Goal: Transaction & Acquisition: Purchase product/service

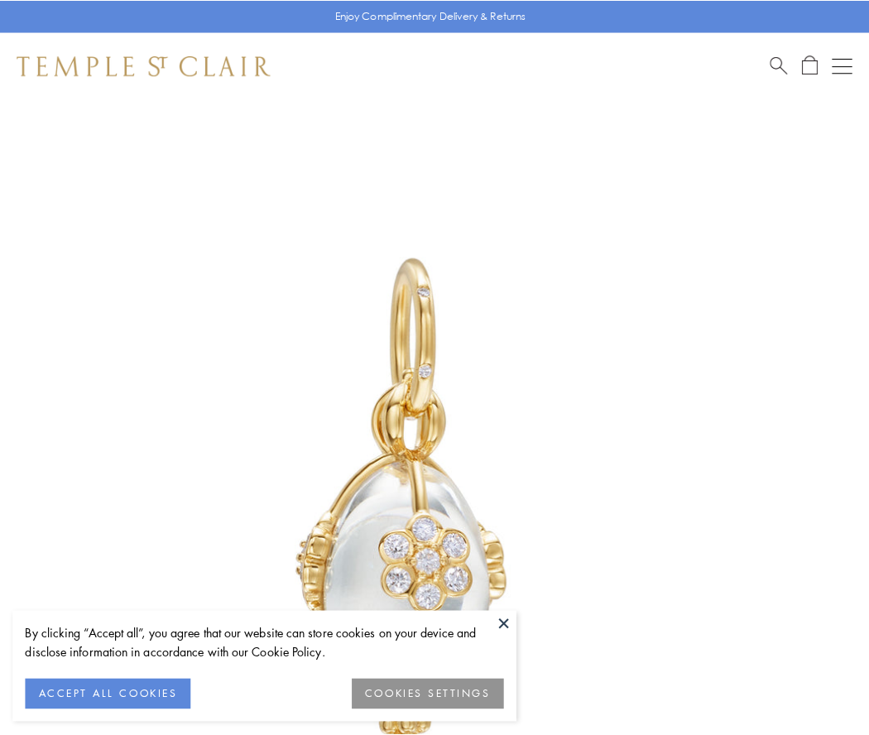
scroll to position [52, 0]
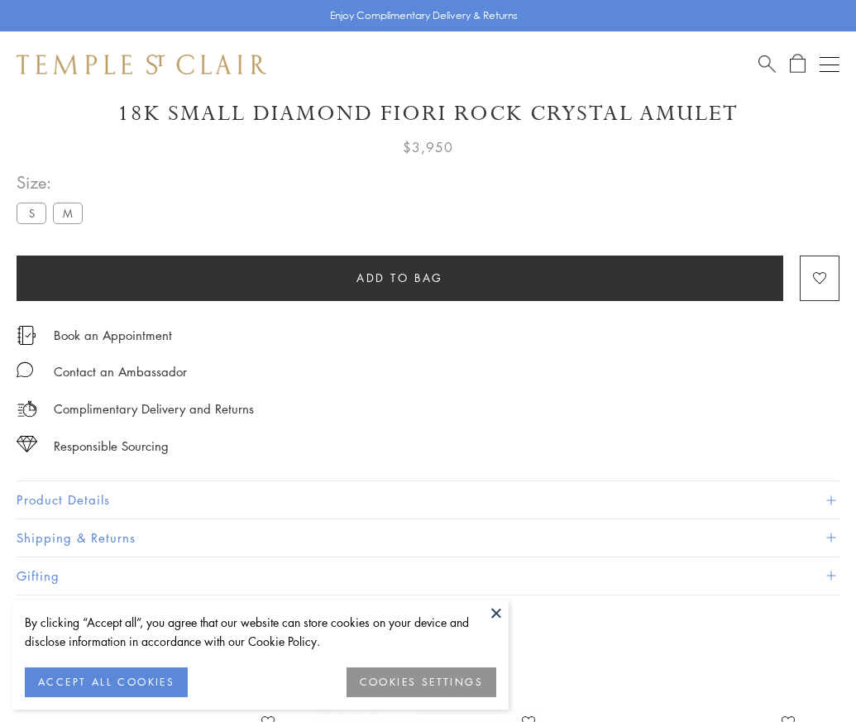
click at [400, 277] on span "Add to bag" at bounding box center [400, 278] width 87 height 18
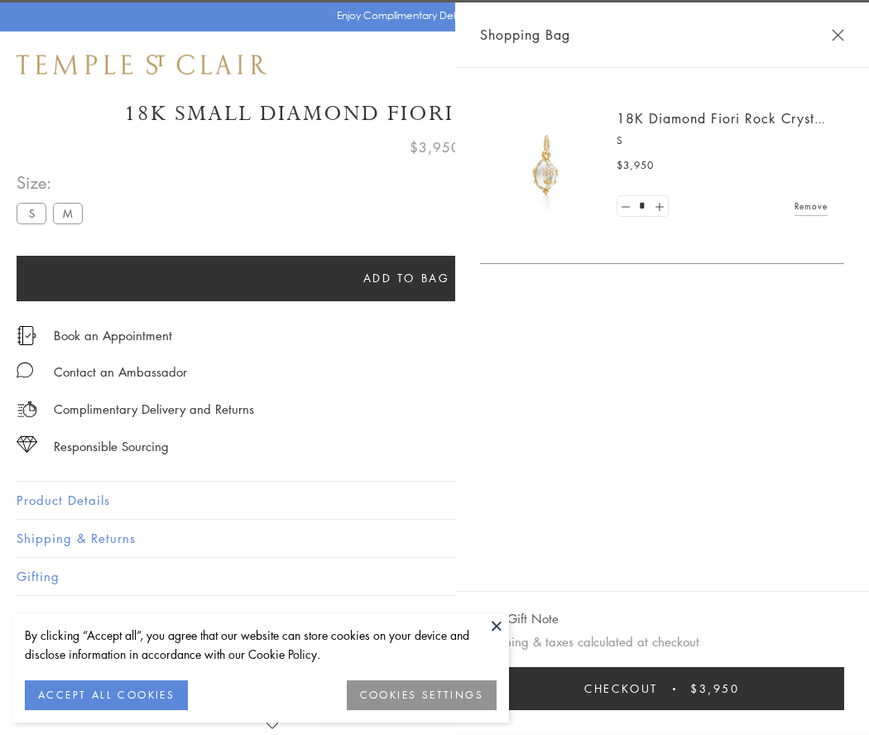
click at [844, 688] on button "Checkout $3,950" at bounding box center [662, 688] width 364 height 43
